Goal: Check status: Check status

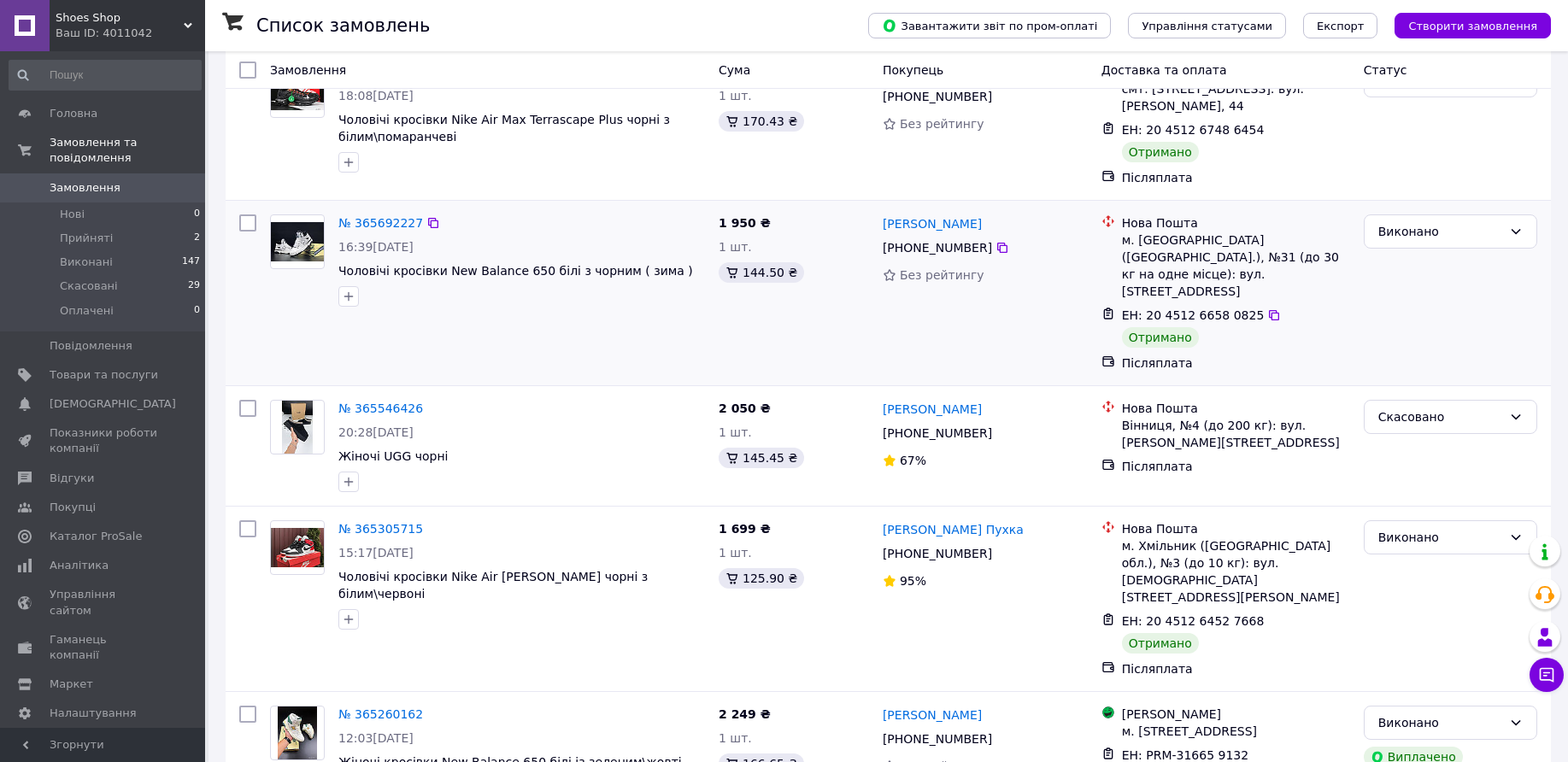
scroll to position [427, 0]
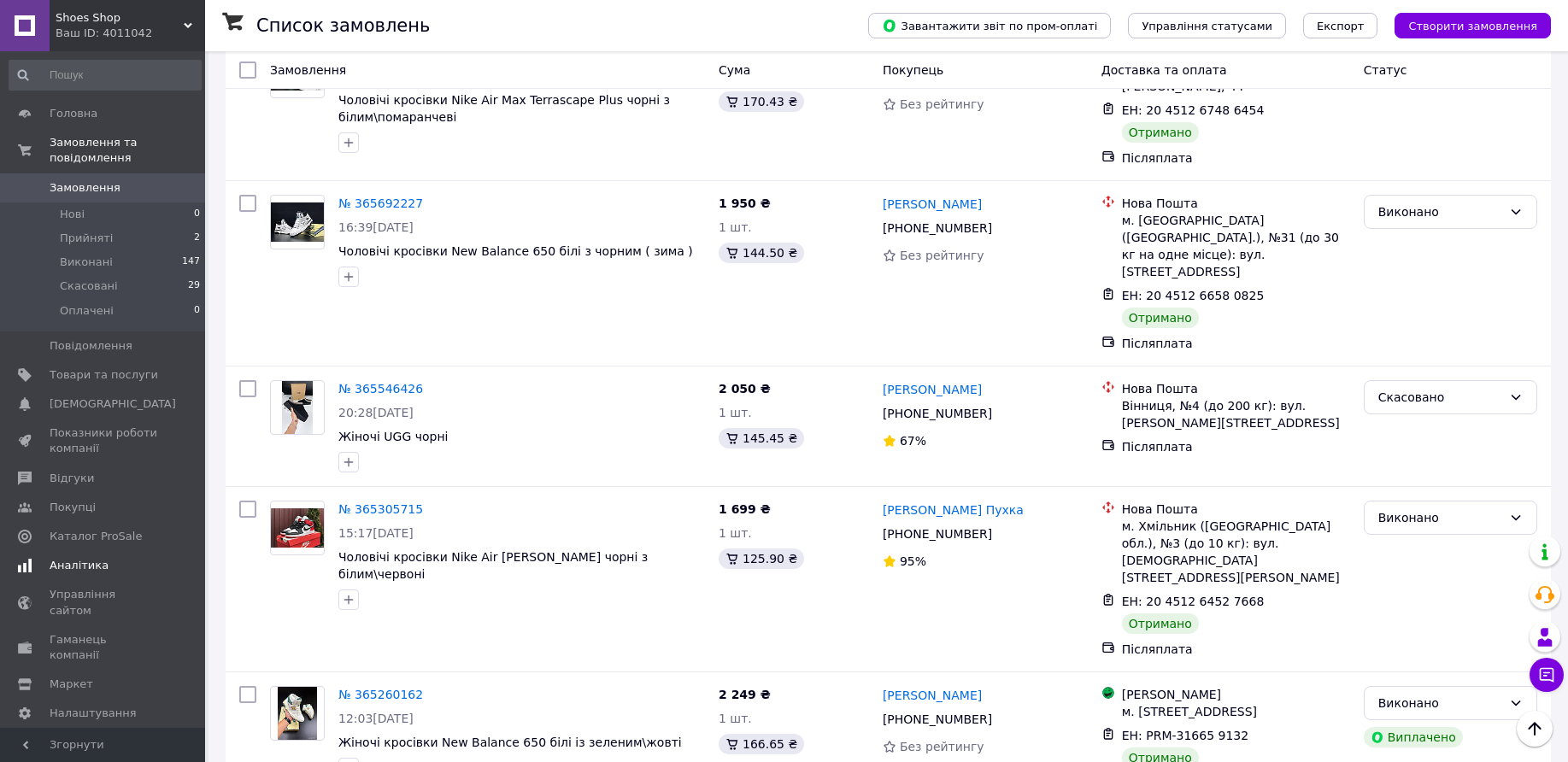
click at [72, 558] on span "Аналітика" at bounding box center [79, 565] width 59 height 16
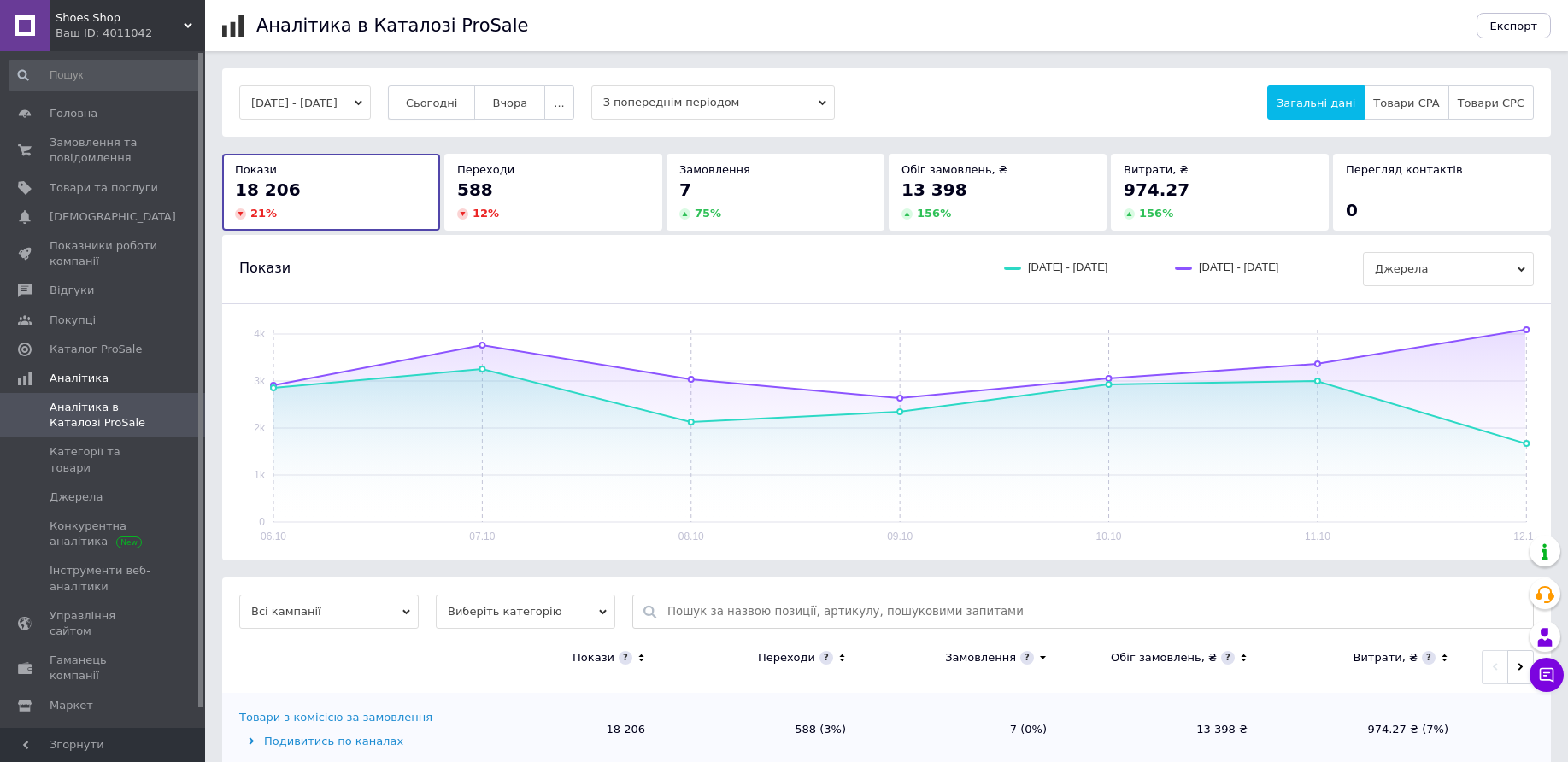
click at [444, 92] on button "Сьогодні" at bounding box center [432, 102] width 88 height 34
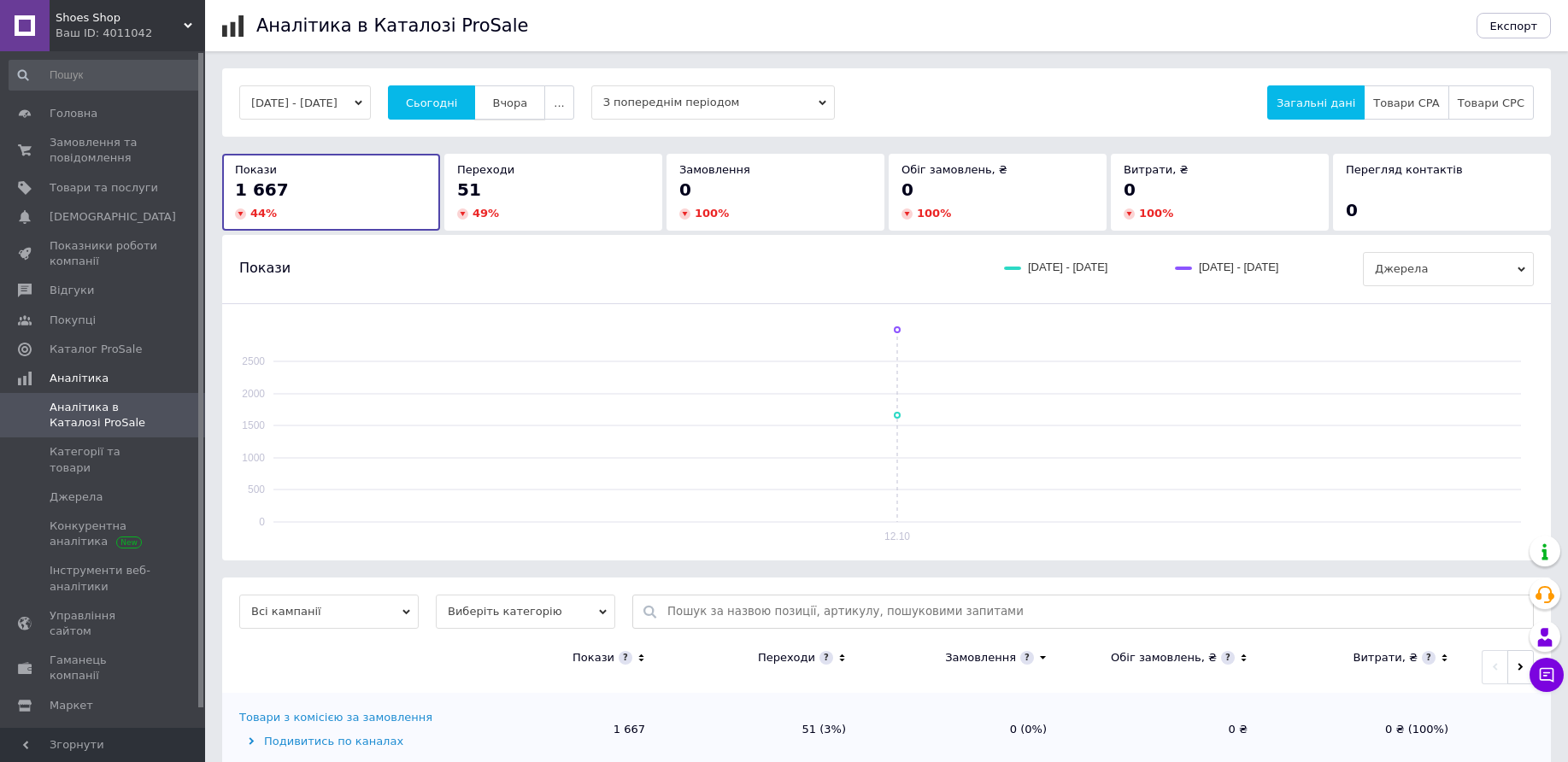
click at [527, 97] on span "Вчора" at bounding box center [510, 102] width 35 height 13
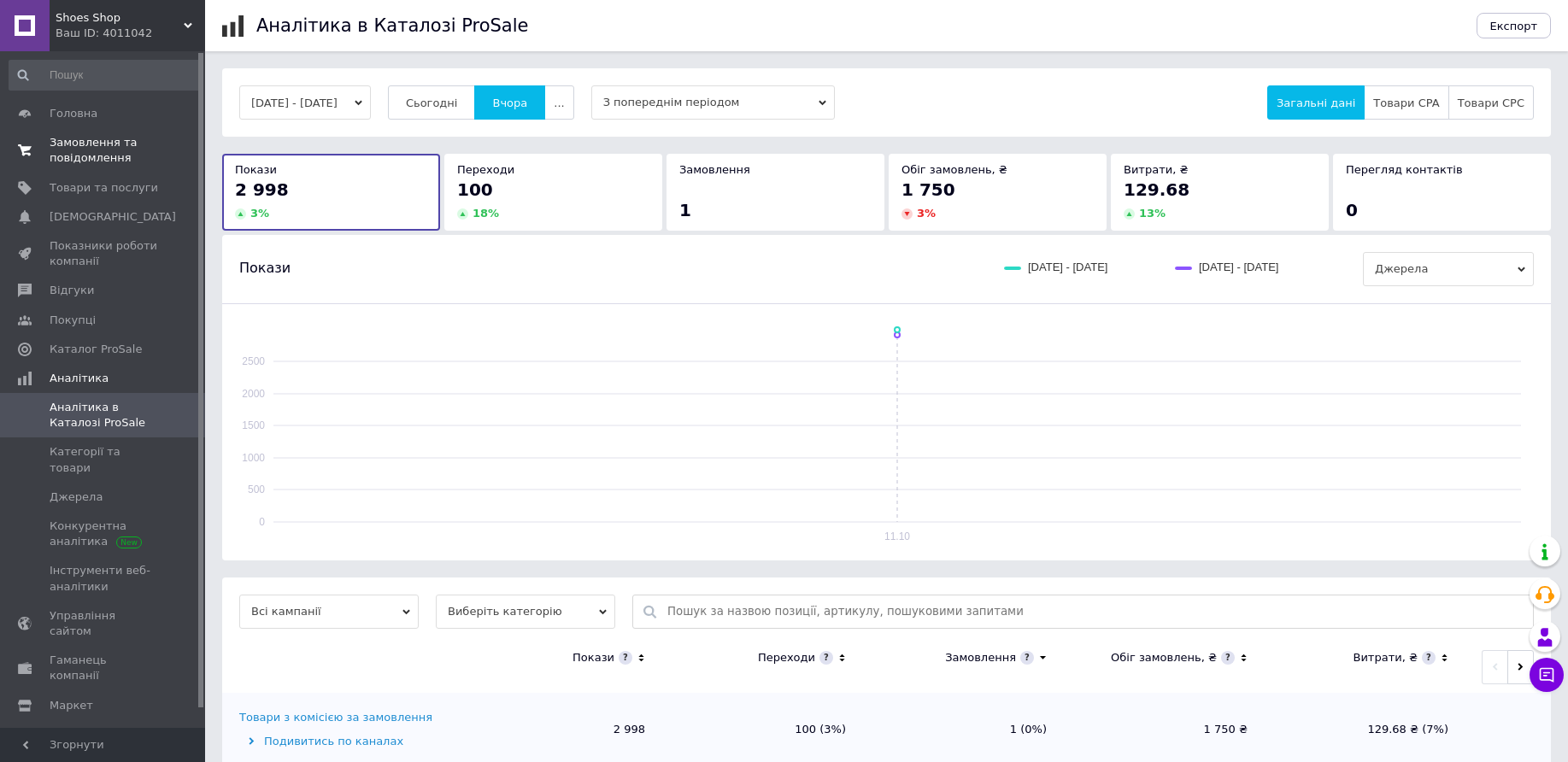
click at [63, 150] on span "Замовлення та повідомлення" at bounding box center [103, 150] width 109 height 31
